Goal: Complete application form

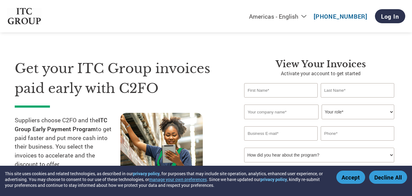
click at [276, 92] on input "text" at bounding box center [281, 90] width 74 height 14
type input "Rekha"
click at [328, 92] on input "text" at bounding box center [358, 90] width 74 height 14
type input "[PERSON_NAME]"
click at [303, 111] on input "text" at bounding box center [281, 112] width 74 height 15
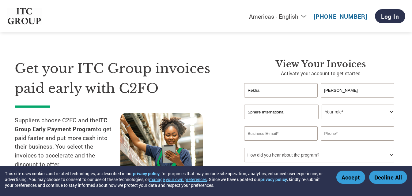
type input "Sphere International"
click at [392, 112] on select "Your role* CFO Controller Credit Manager Finance Director Treasurer CEO Preside…" at bounding box center [358, 112] width 73 height 15
select select "ACCOUNTS_RECEIVABLE"
click at [322, 105] on select "Your role* CFO Controller Credit Manager Finance Director Treasurer CEO Preside…" at bounding box center [358, 112] width 73 height 15
click at [295, 131] on input "email" at bounding box center [281, 134] width 74 height 14
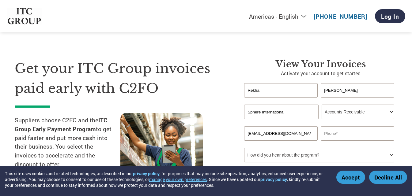
type input "[EMAIL_ADDRESS][DOMAIN_NAME]"
click at [375, 134] on input "text" at bounding box center [358, 134] width 74 height 14
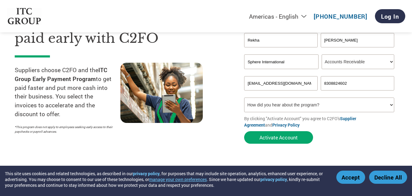
scroll to position [61, 0]
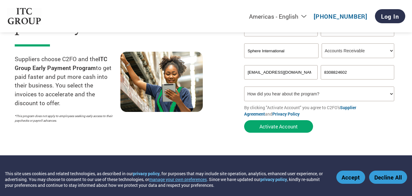
type input "8308824602"
click at [392, 93] on select "How did you hear about the program? Received a letter Email Social Media Online…" at bounding box center [319, 94] width 150 height 15
select select "Email"
click at [244, 87] on select "How did you hear about the program? Received a letter Email Social Media Online…" at bounding box center [319, 94] width 150 height 15
click at [291, 94] on select "How did you hear about the program? Received a letter Email Social Media Online…" at bounding box center [319, 94] width 150 height 15
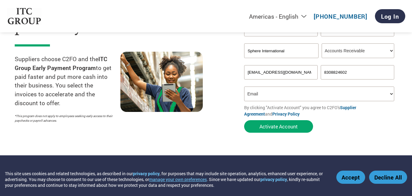
click at [244, 87] on select "How did you hear about the program? Received a letter Email Social Media Online…" at bounding box center [319, 94] width 150 height 15
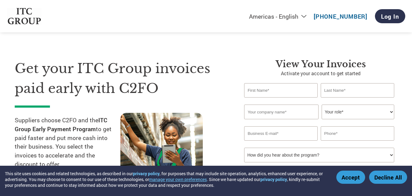
click at [247, 90] on input "text" at bounding box center [281, 90] width 74 height 14
type input "Rekha"
click at [345, 94] on input "text" at bounding box center [358, 90] width 74 height 14
type input "[PERSON_NAME]"
click at [297, 113] on input "text" at bounding box center [281, 112] width 74 height 15
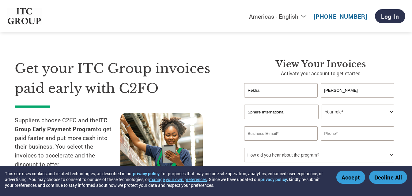
type input "Sphere International"
click at [392, 113] on select "Your role* CFO Controller Credit Manager Finance Director Treasurer CEO Preside…" at bounding box center [358, 112] width 73 height 15
select select "ACCOUNTS_RECEIVABLE"
click at [322, 105] on select "Your role* CFO Controller Credit Manager Finance Director Treasurer CEO Preside…" at bounding box center [358, 112] width 73 height 15
click at [314, 131] on input "email" at bounding box center [281, 134] width 74 height 14
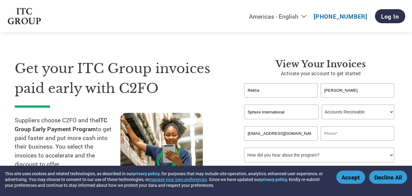
type input "[EMAIL_ADDRESS][DOMAIN_NAME]"
click at [365, 138] on input "text" at bounding box center [358, 134] width 74 height 14
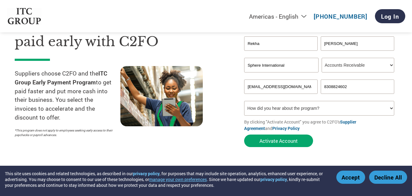
scroll to position [61, 0]
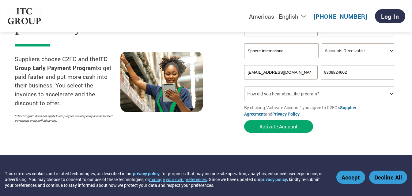
type input "8308824602"
click at [391, 92] on select "How did you hear about the program? Received a letter Email Social Media Online…" at bounding box center [319, 94] width 150 height 15
select select "Email"
click at [244, 87] on select "How did you hear about the program? Received a letter Email Social Media Online…" at bounding box center [319, 94] width 150 height 15
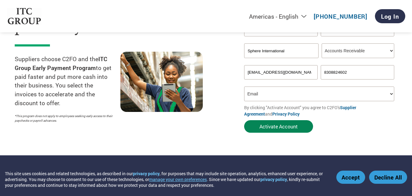
click at [270, 127] on button "Activate Account" at bounding box center [278, 126] width 69 height 13
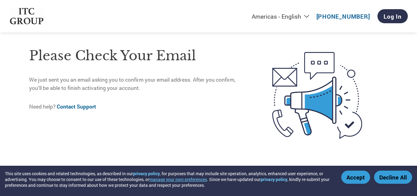
click at [141, 110] on p "Need help? Contact Support" at bounding box center [137, 107] width 217 height 8
click at [394, 15] on link "Log In" at bounding box center [392, 16] width 30 height 14
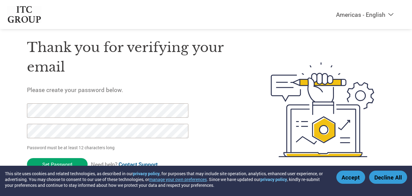
scroll to position [21, 0]
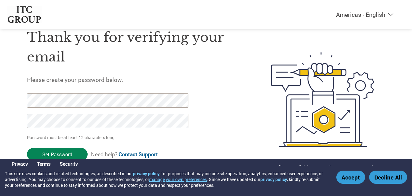
click at [64, 153] on input "Set Password" at bounding box center [57, 154] width 61 height 13
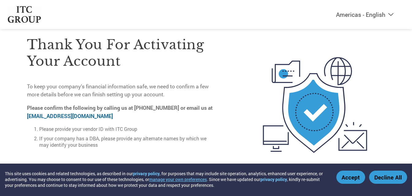
scroll to position [25, 0]
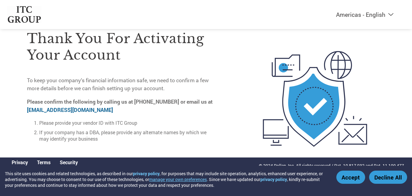
click at [51, 108] on link "on-boarding@c2fo.com" at bounding box center [70, 110] width 86 height 7
click at [62, 108] on link "on-boarding@c2fo.com" at bounding box center [70, 110] width 86 height 7
click at [69, 109] on link "on-boarding@c2fo.com" at bounding box center [70, 110] width 86 height 7
click at [346, 178] on button "Accept" at bounding box center [350, 177] width 29 height 13
